Goal: Task Accomplishment & Management: Complete application form

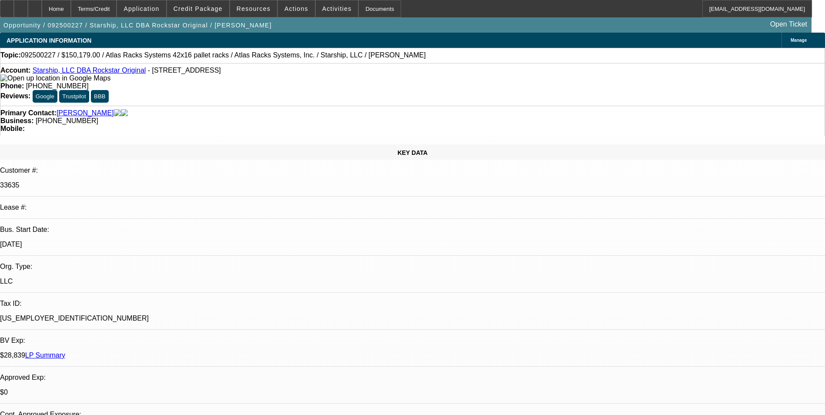
select select "0"
select select "0.1"
select select "1"
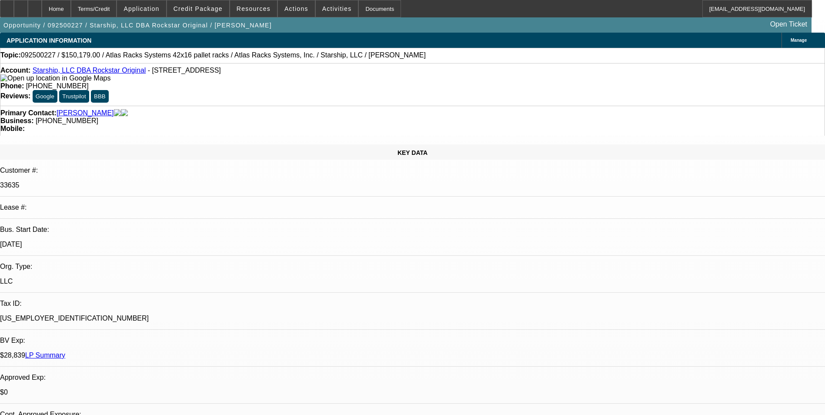
select select "4"
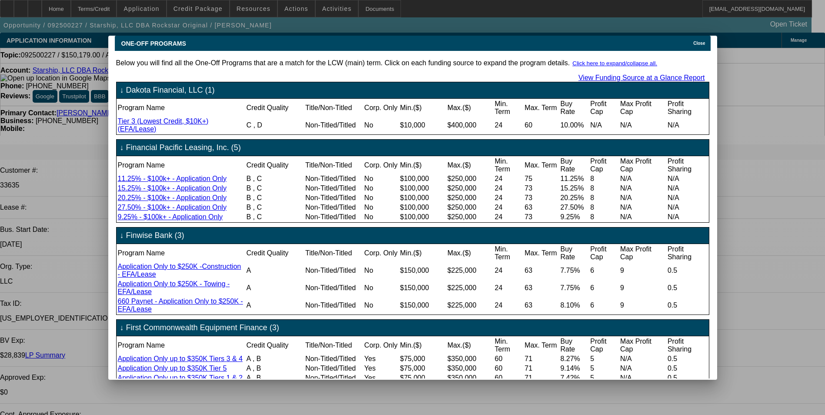
drag, startPoint x: 415, startPoint y: 23, endPoint x: 3, endPoint y: 23, distance: 411.9
click at [3, 23] on div at bounding box center [412, 207] width 825 height 415
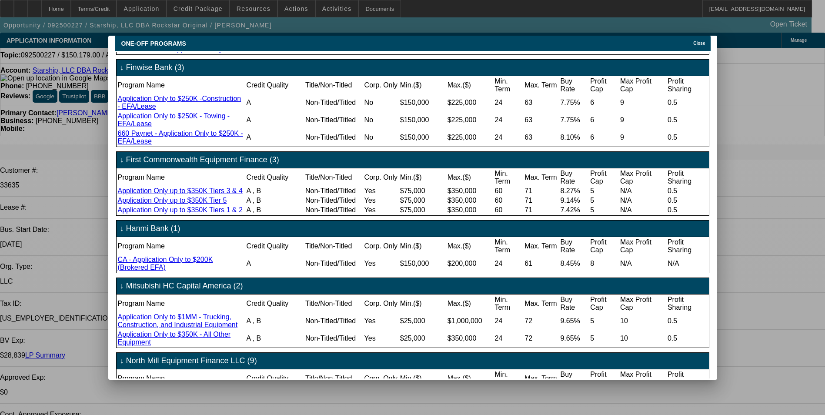
scroll to position [167, 0]
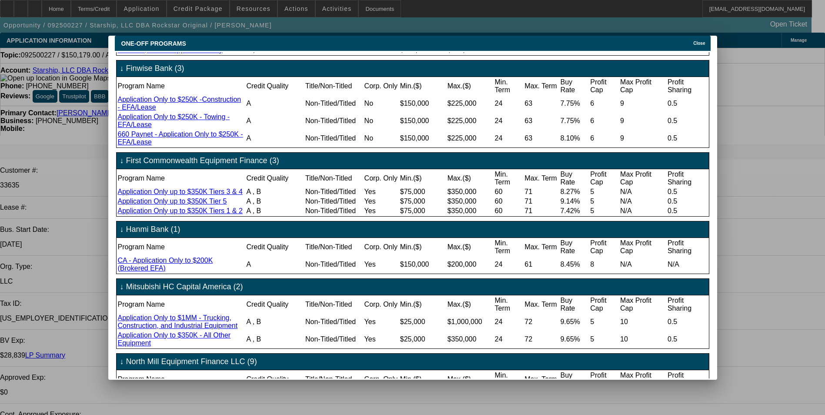
click at [207, 347] on link "Application Only to $350K - All Other Equipment" at bounding box center [174, 338] width 113 height 15
click at [703, 41] on span "Close" at bounding box center [699, 43] width 12 height 5
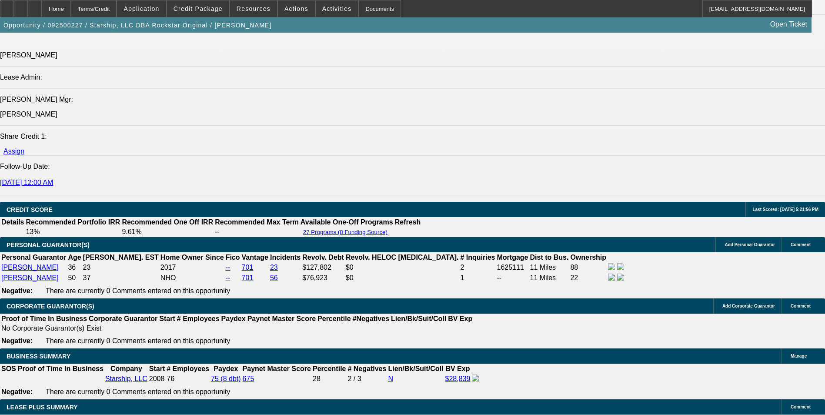
scroll to position [1261, 0]
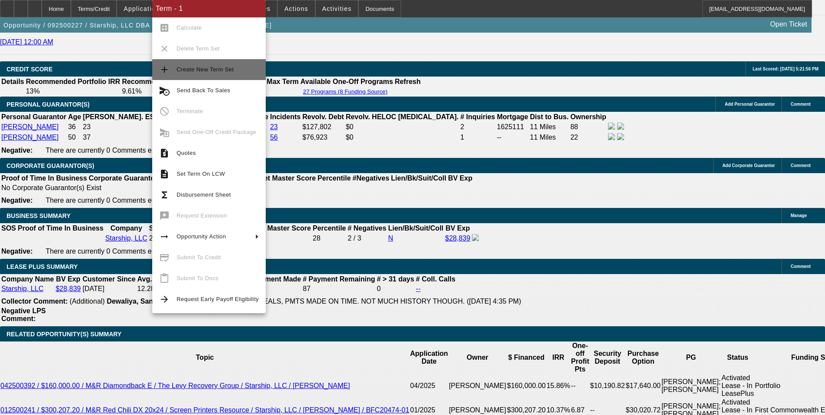
click at [210, 72] on span "Create New Term Set" at bounding box center [205, 69] width 57 height 7
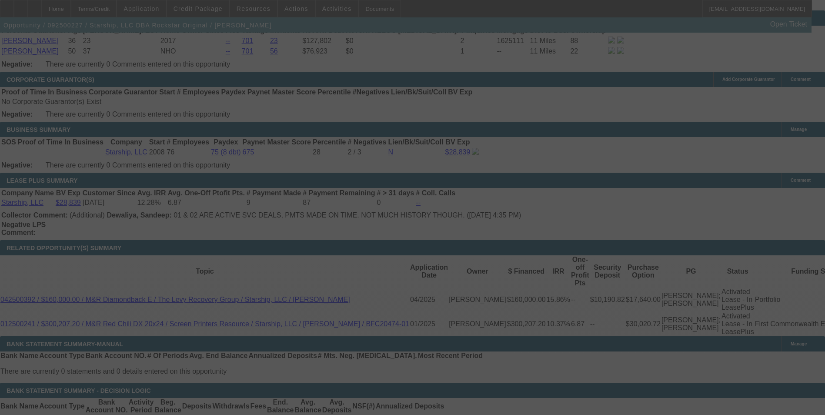
scroll to position [1348, 0]
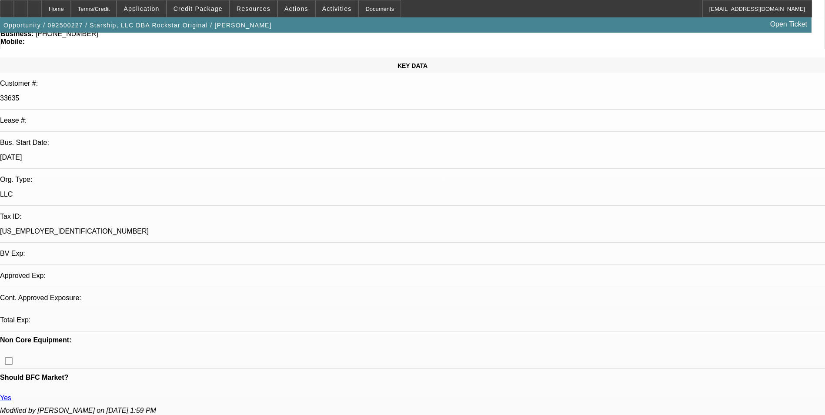
select select "0"
select select "0.1"
select select "0"
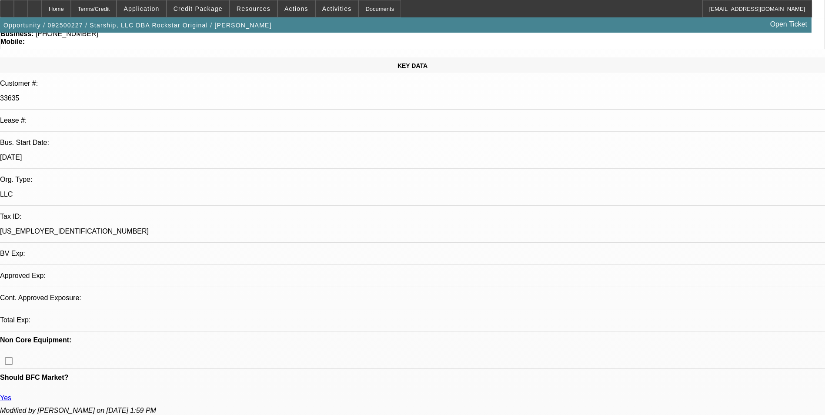
select select "0.1"
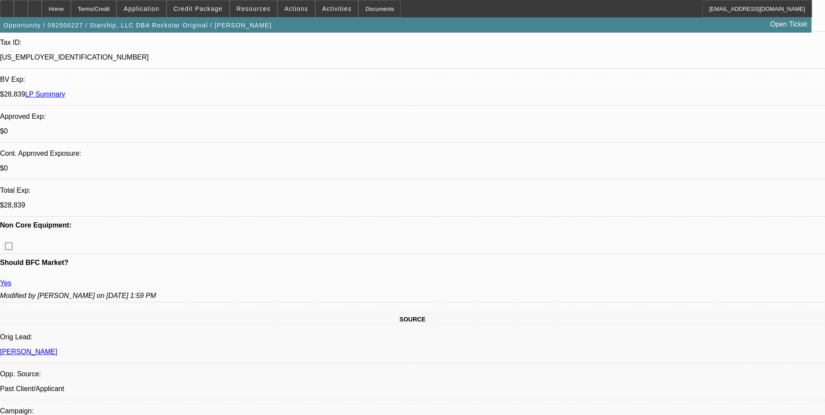
select select "1"
select select "4"
select select "1"
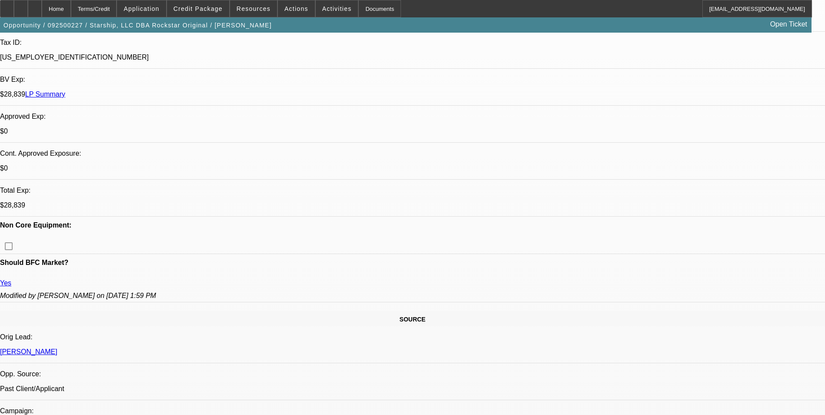
select select "4"
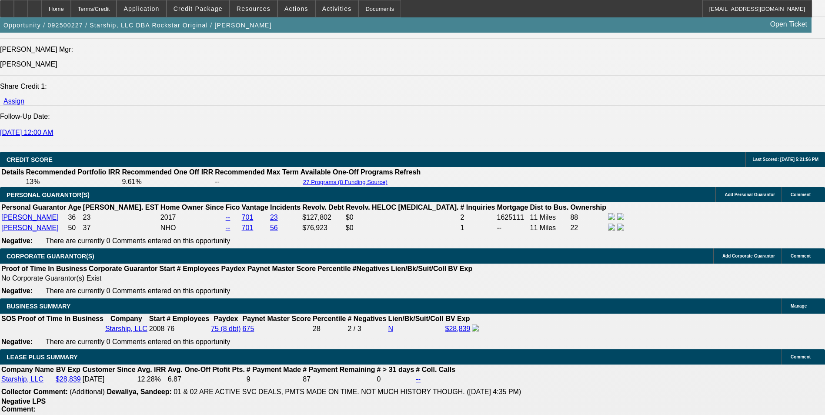
scroll to position [1388, 0]
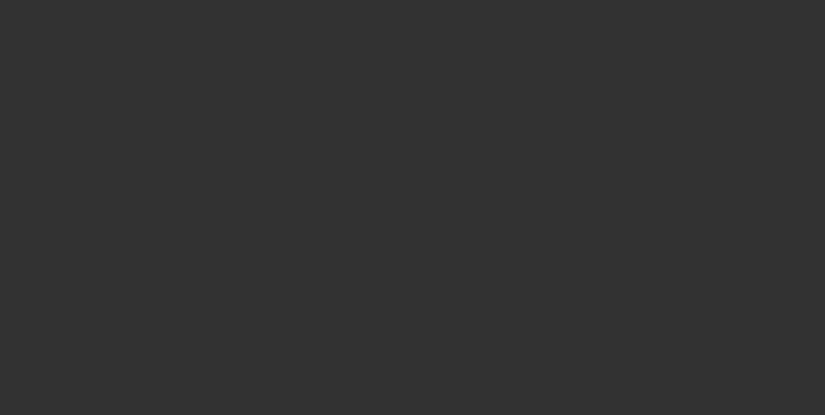
scroll to position [609, 0]
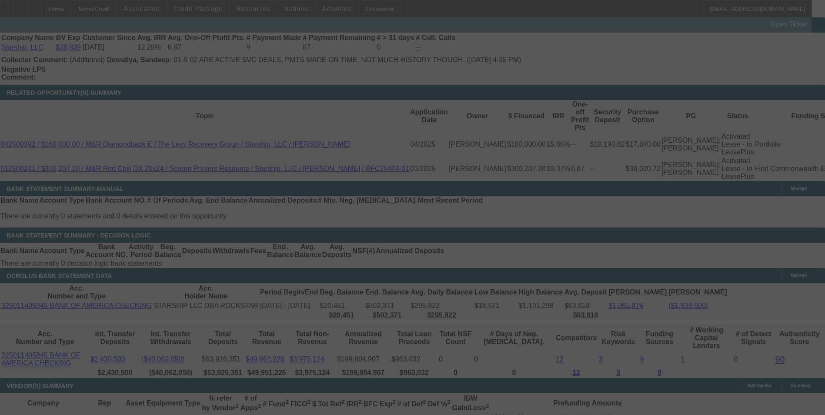
scroll to position [1504, 0]
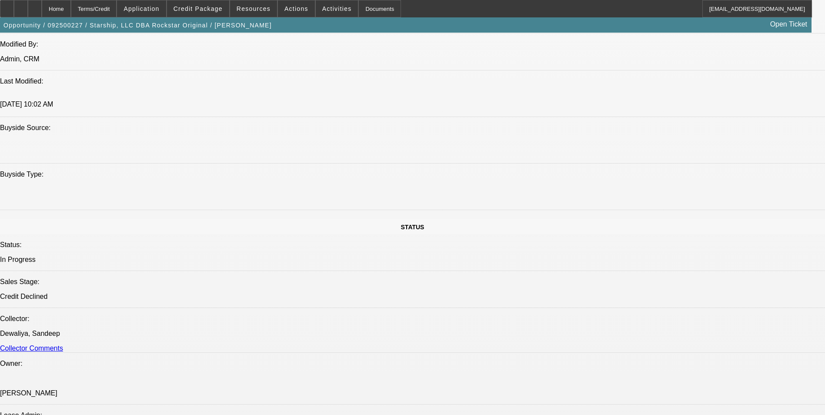
select select "0"
select select "0.1"
select select "0"
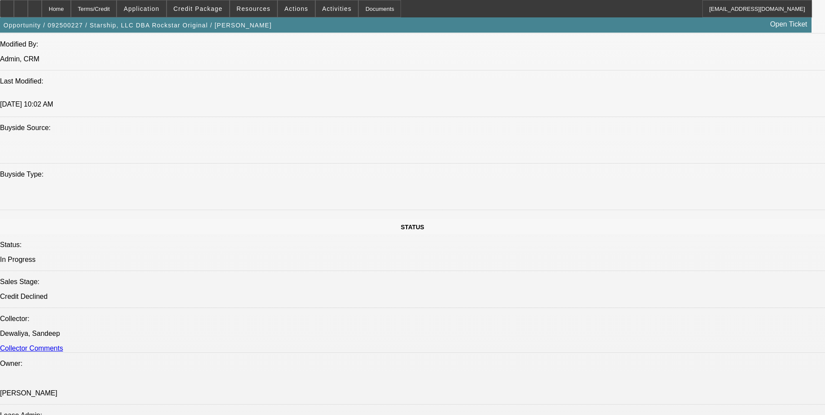
select select "0.1"
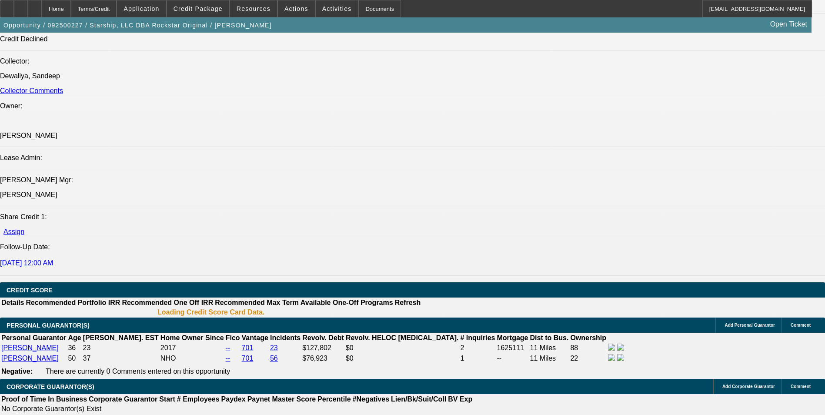
select select "1"
select select "4"
select select "1"
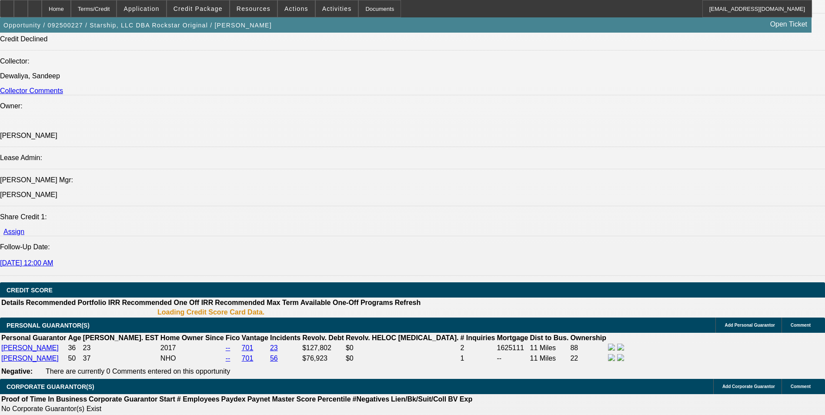
select select "4"
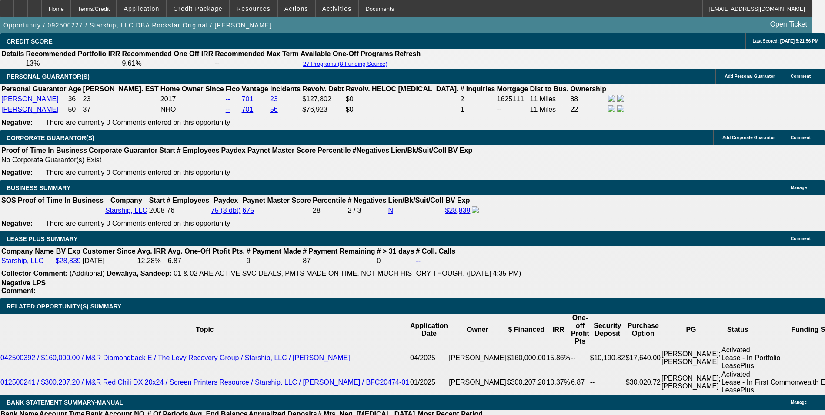
scroll to position [1301, 0]
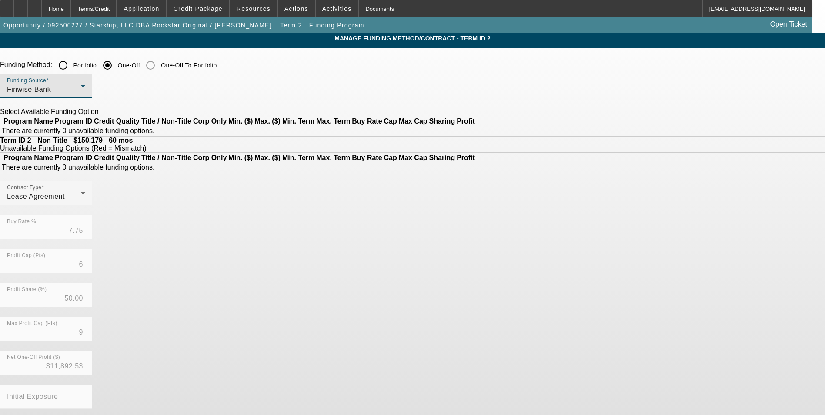
click at [81, 90] on div "Finwise Bank" at bounding box center [44, 89] width 74 height 10
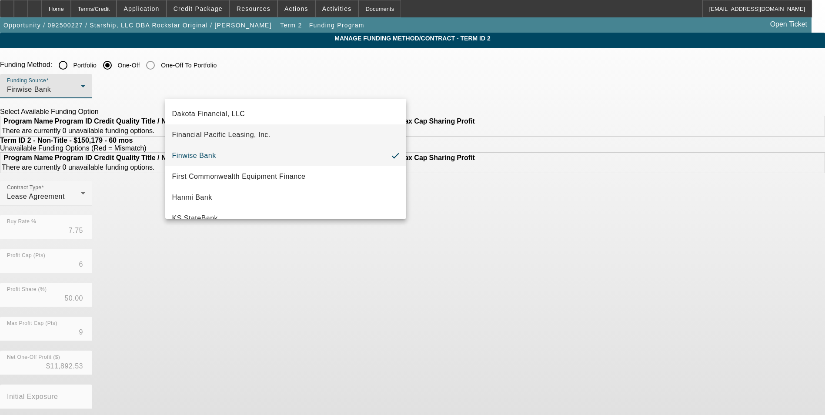
scroll to position [204, 0]
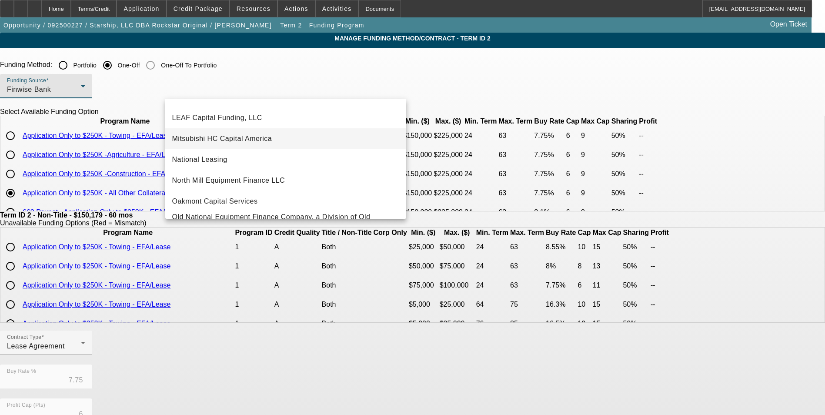
click at [260, 140] on span "Mitsubishi HC Capital America" at bounding box center [222, 139] width 100 height 10
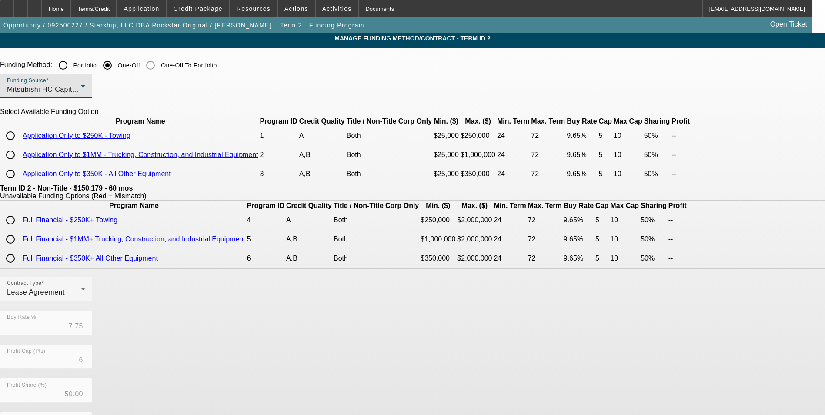
click at [19, 183] on input "radio" at bounding box center [10, 173] width 17 height 17
radio input "true"
type input "9.65"
type input "5"
type input "10"
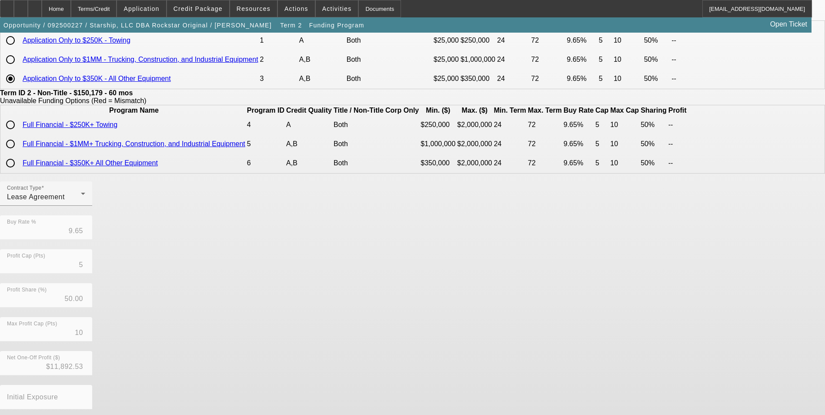
scroll to position [174, 0]
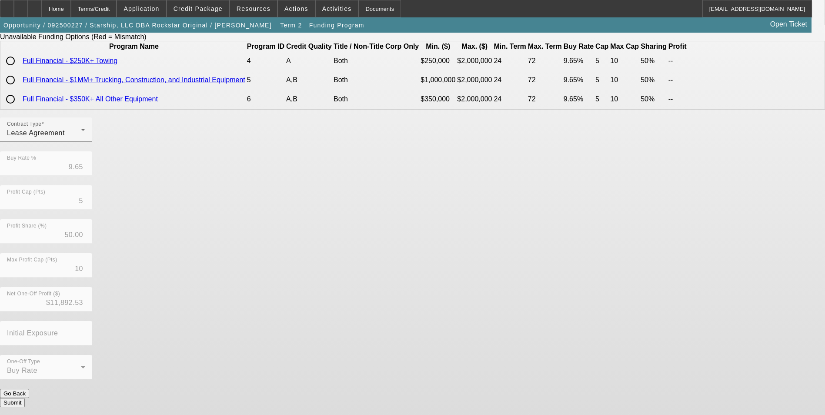
click at [25, 398] on button "Submit" at bounding box center [12, 402] width 25 height 9
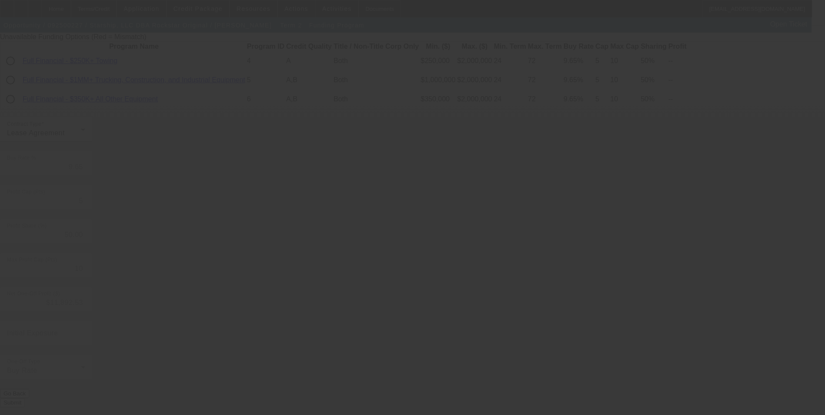
type input "7.75"
type input "6"
type input "9"
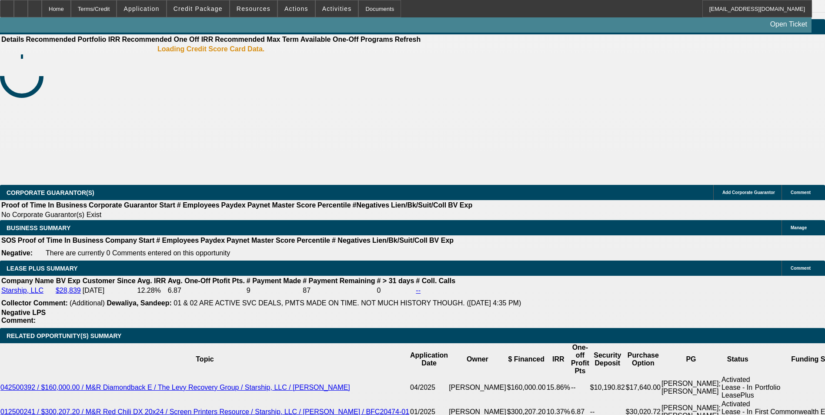
select select "0"
select select "0.1"
select select "4"
select select "0"
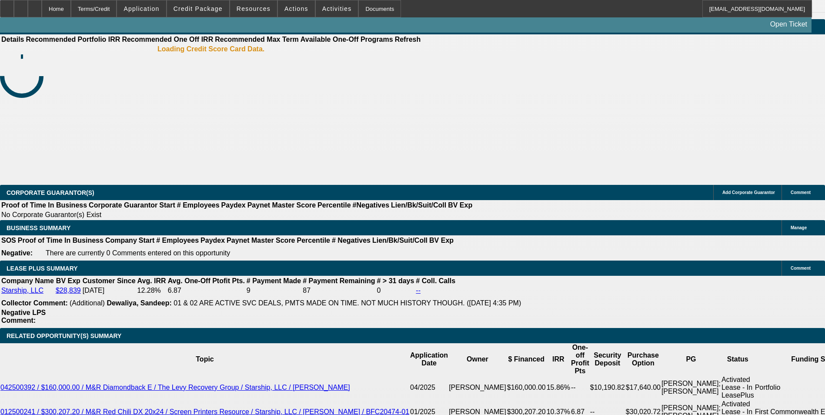
select select "0"
select select "0.1"
select select "4"
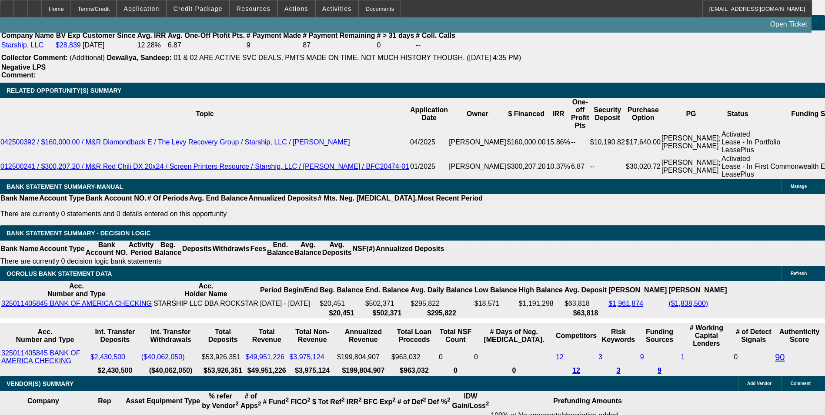
scroll to position [1521, 0]
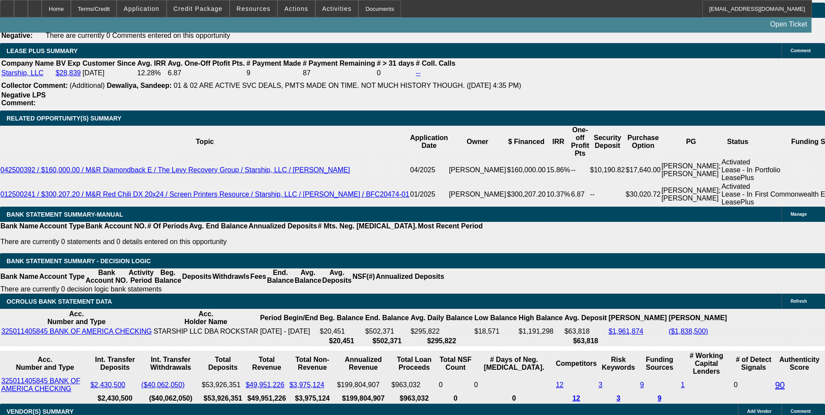
drag, startPoint x: 187, startPoint y: 145, endPoint x: 249, endPoint y: 141, distance: 61.9
type input "UNKNOWN"
type input "9"
type input "$3,117.47"
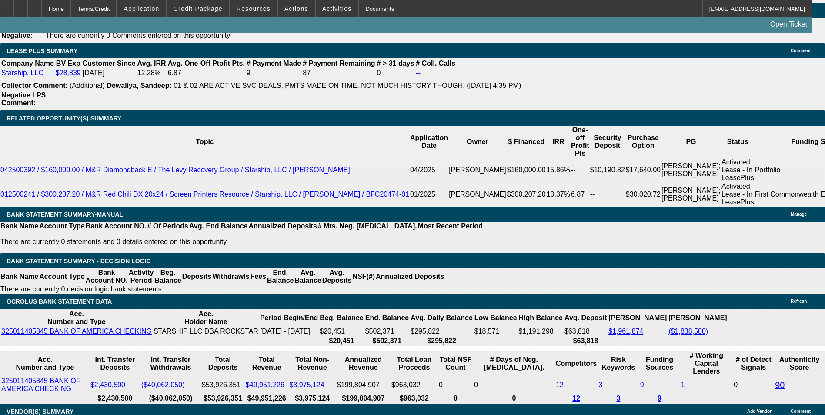
type input "9.2"
type input "$3,132.07"
type input "9.2"
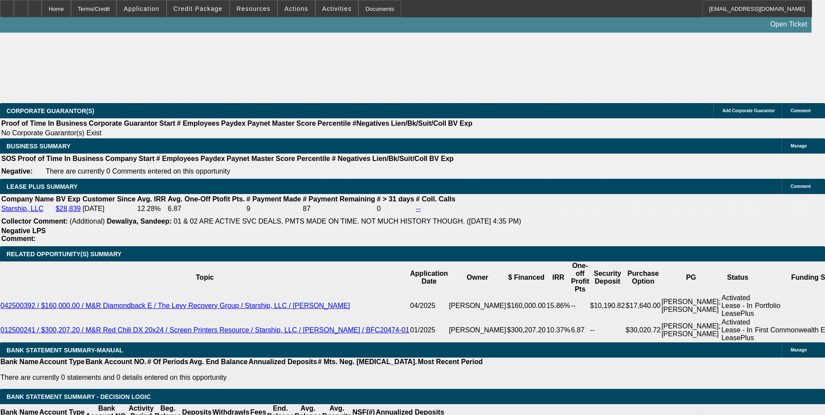
scroll to position [1260, 0]
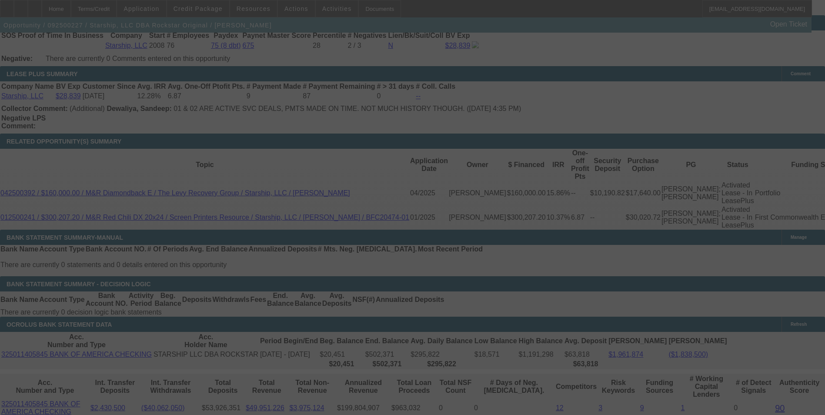
scroll to position [1451, 0]
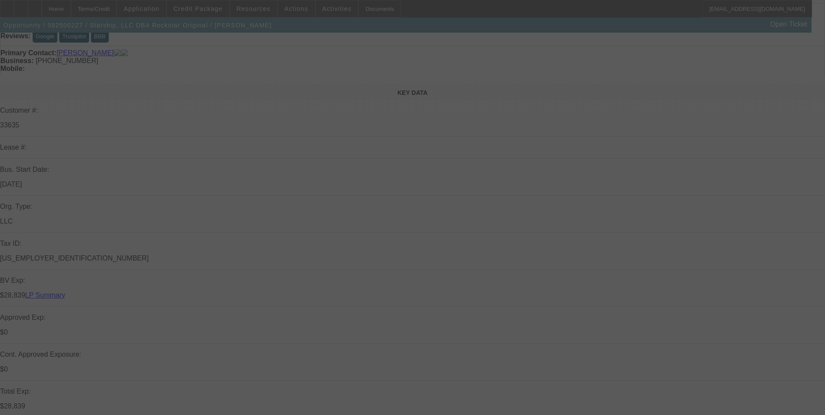
scroll to position [217, 0]
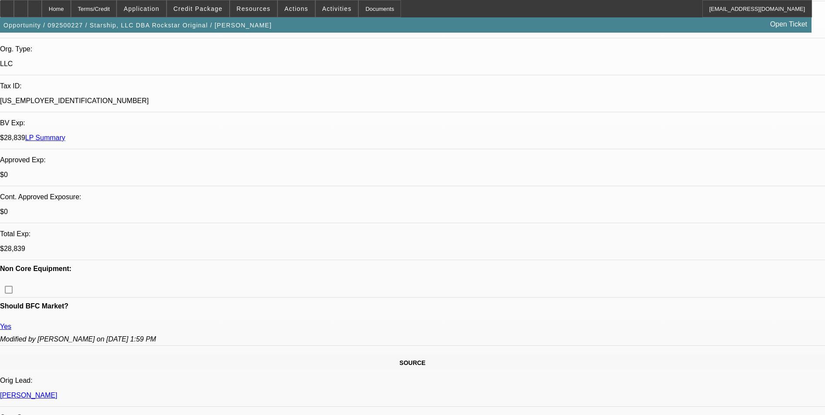
select select "0"
select select "0.1"
select select "4"
select select "0"
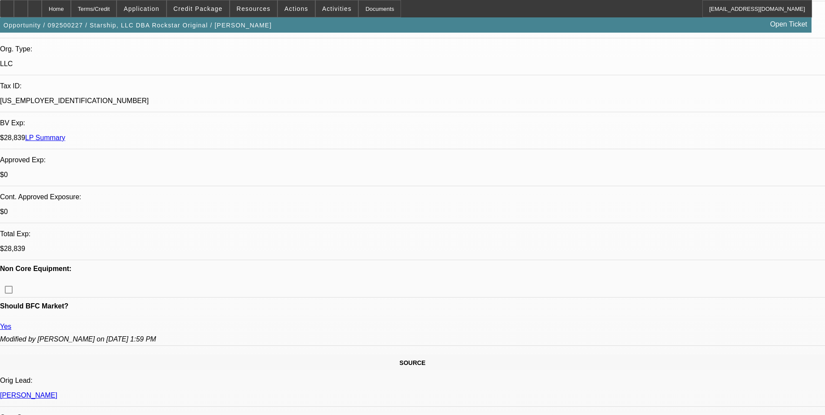
select select "0"
select select "0.1"
select select "4"
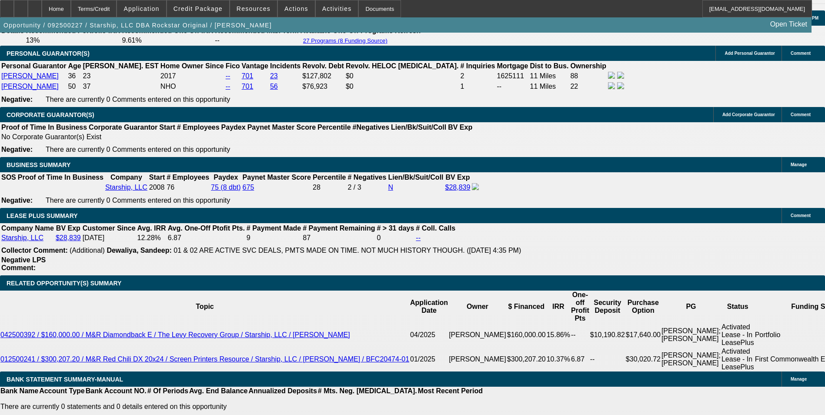
scroll to position [1392, 0]
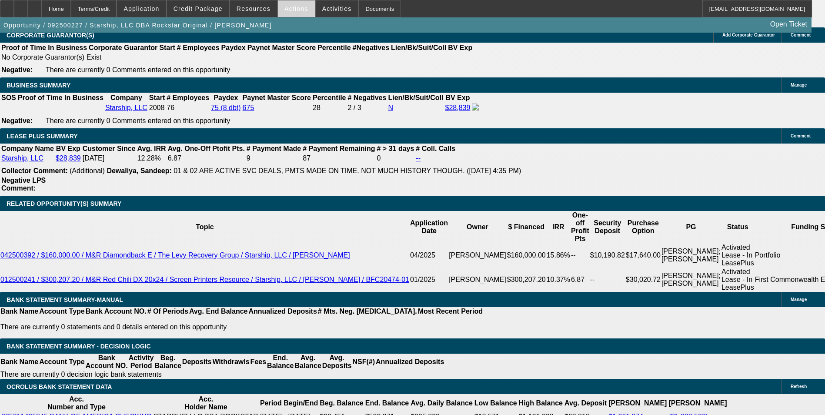
click at [284, 11] on span "Actions" at bounding box center [296, 8] width 24 height 7
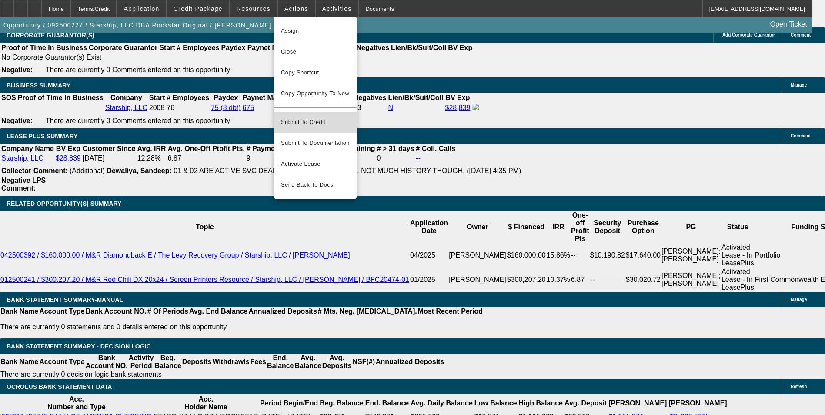
click at [316, 112] on button "Submit To Credit" at bounding box center [315, 122] width 83 height 21
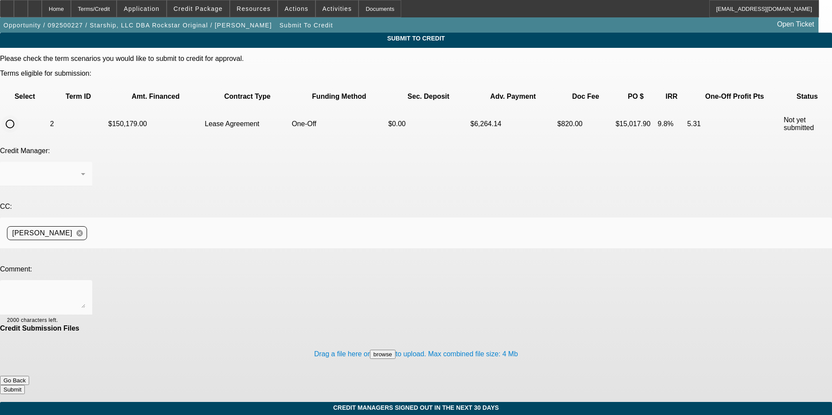
click at [19, 115] on input "radio" at bounding box center [9, 123] width 17 height 17
radio input "true"
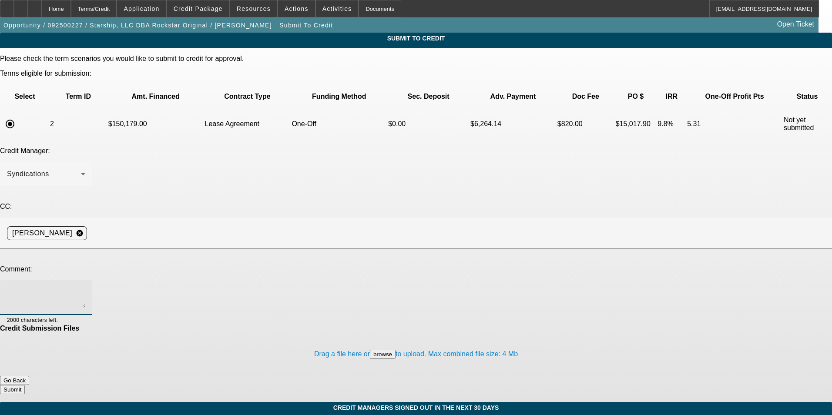
click at [85, 287] on textarea at bounding box center [46, 297] width 78 height 21
type textarea "please send to [GEOGRAPHIC_DATA]"
click at [25, 385] on button "Submit" at bounding box center [12, 389] width 25 height 9
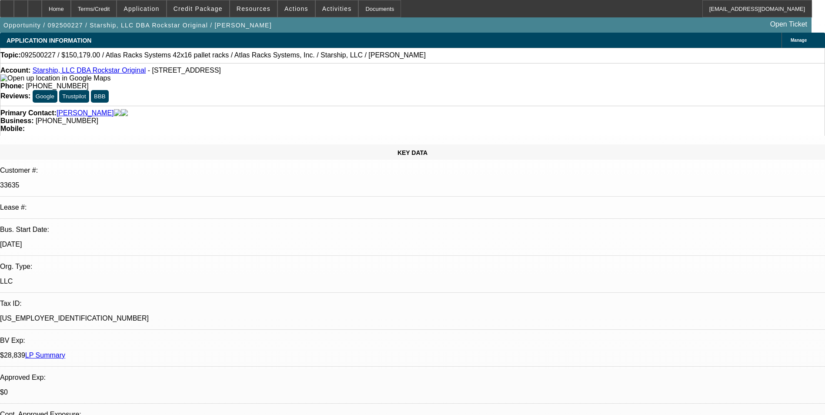
select select "0"
select select "0.1"
select select "4"
select select "0"
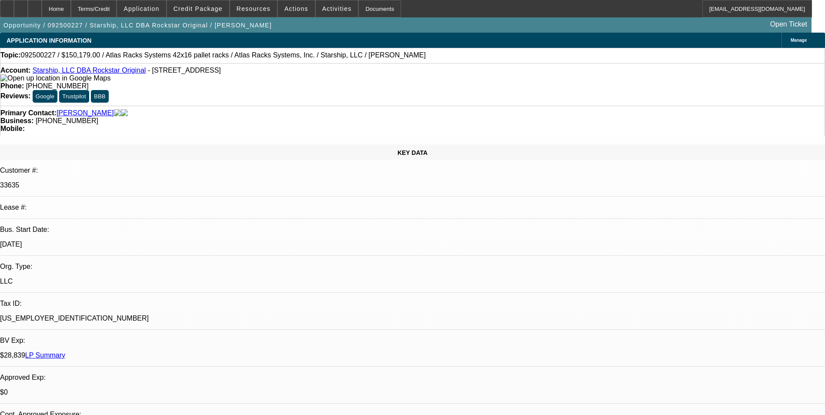
select select "0"
select select "0.1"
select select "4"
